Goal: Navigation & Orientation: Go to known website

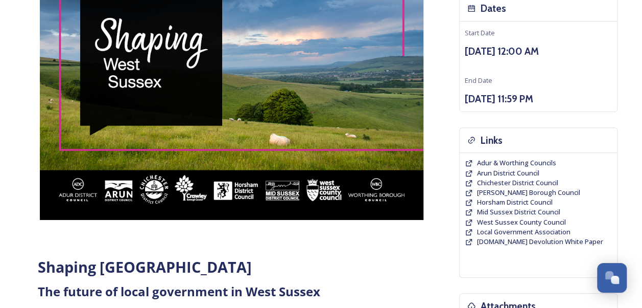
scroll to position [87, 0]
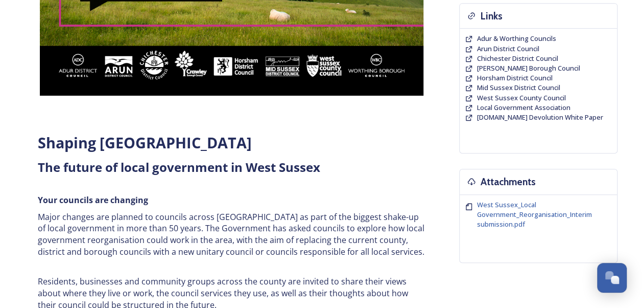
scroll to position [274, 0]
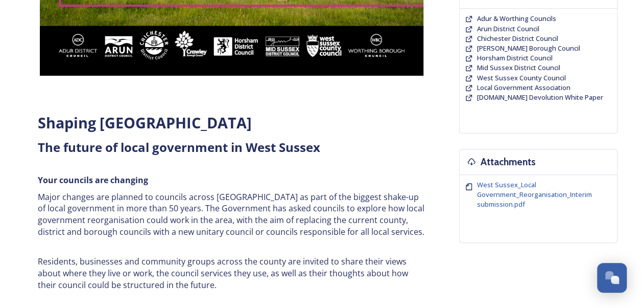
scroll to position [80, 0]
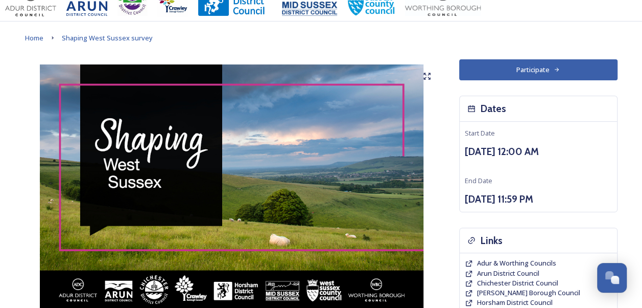
scroll to position [17, 0]
